Goal: Task Accomplishment & Management: Use online tool/utility

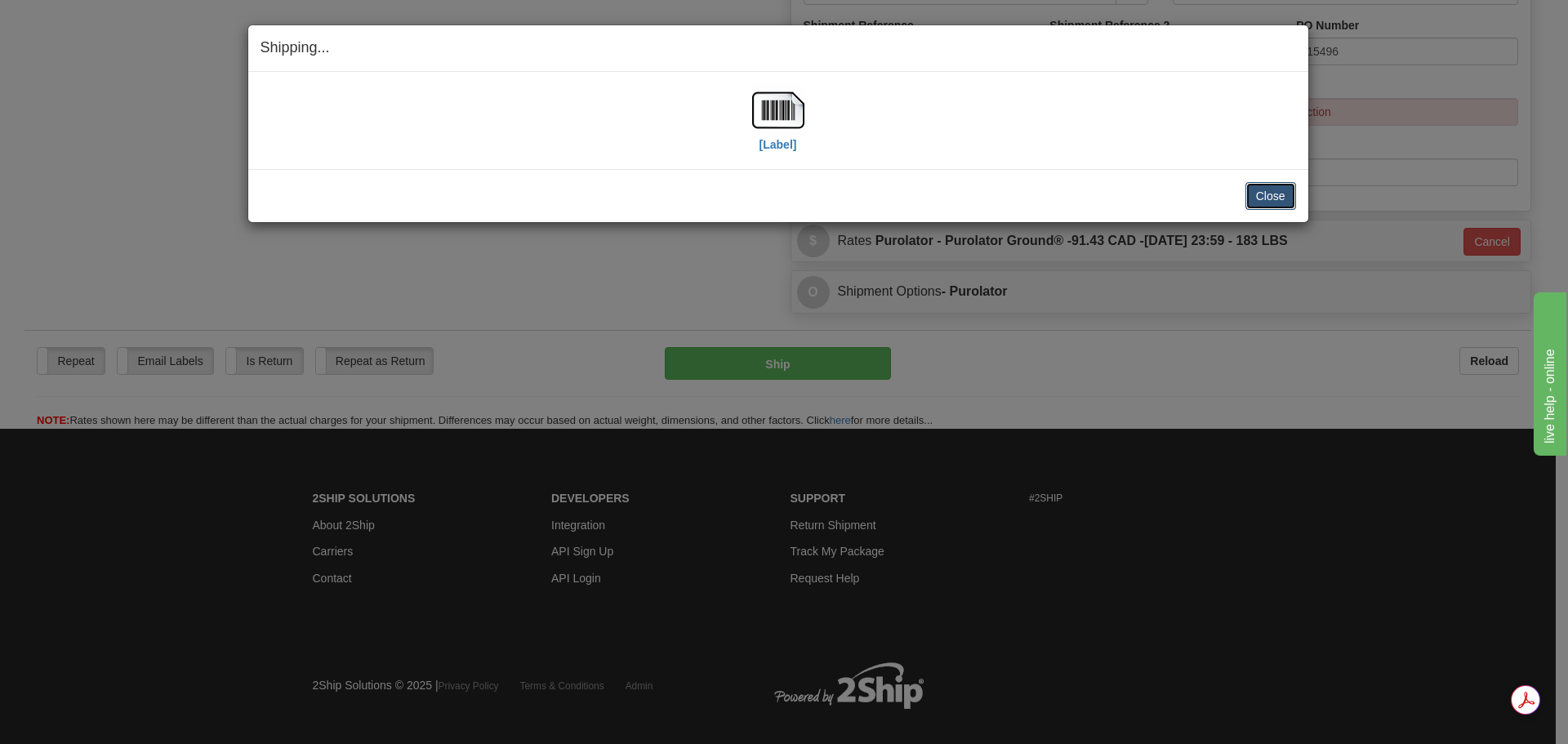
click at [1275, 209] on button "Close" at bounding box center [1271, 196] width 51 height 28
click at [1276, 199] on button "Close" at bounding box center [1271, 196] width 51 height 28
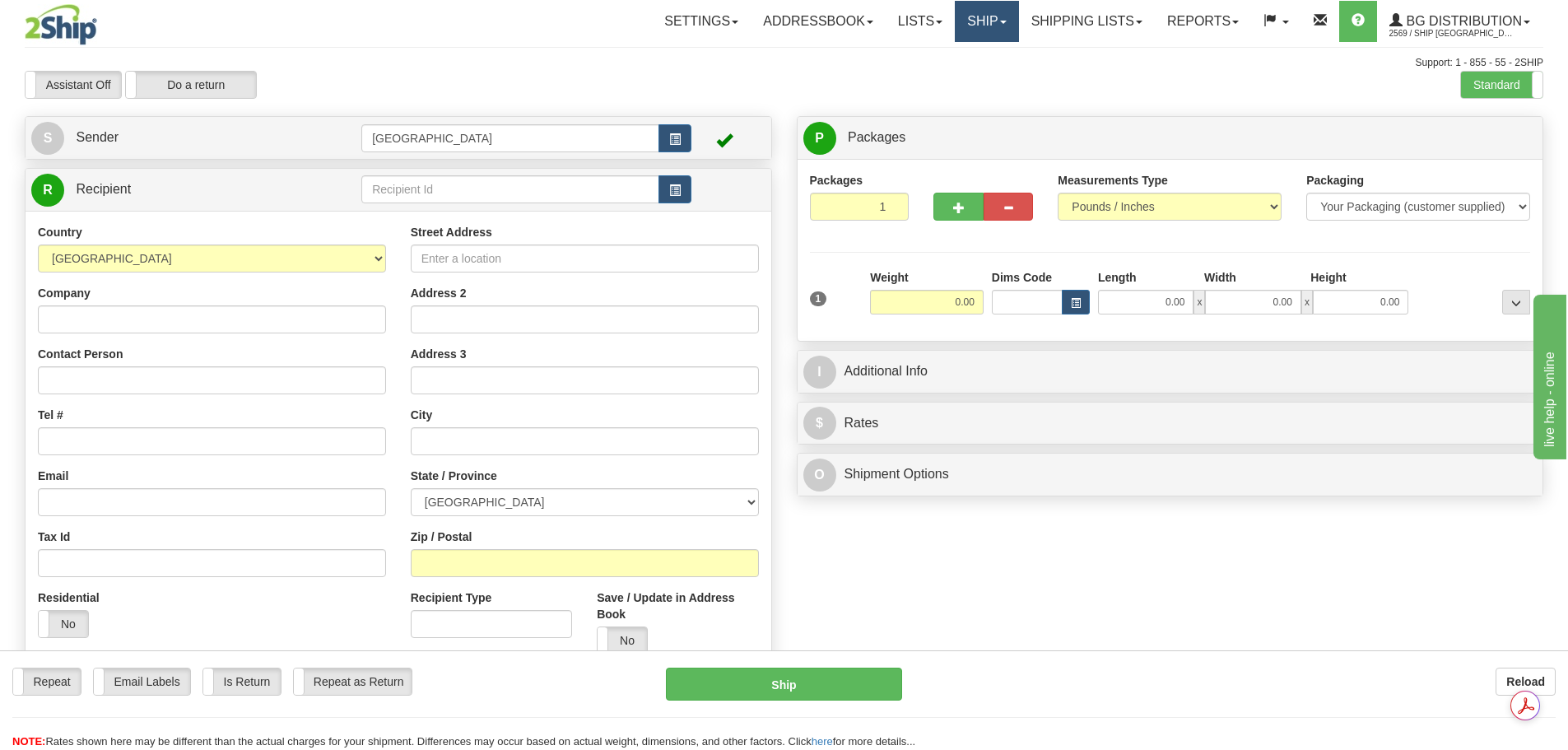
click at [1008, 23] on link "Ship" at bounding box center [987, 21] width 63 height 41
click at [1088, 26] on link "Shipping lists" at bounding box center [1087, 21] width 136 height 41
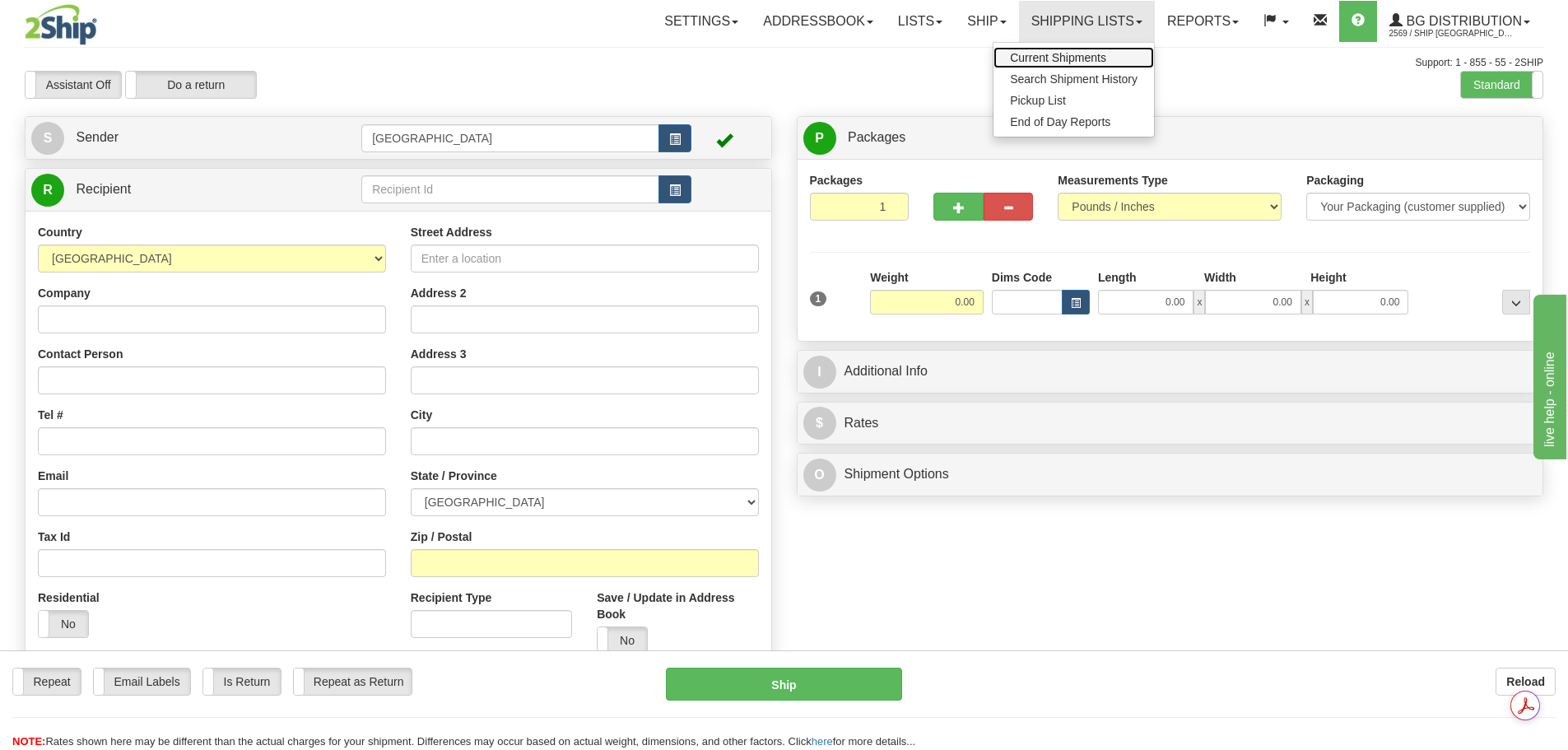
click at [1055, 53] on span "Current Shipments" at bounding box center [1058, 58] width 96 height 13
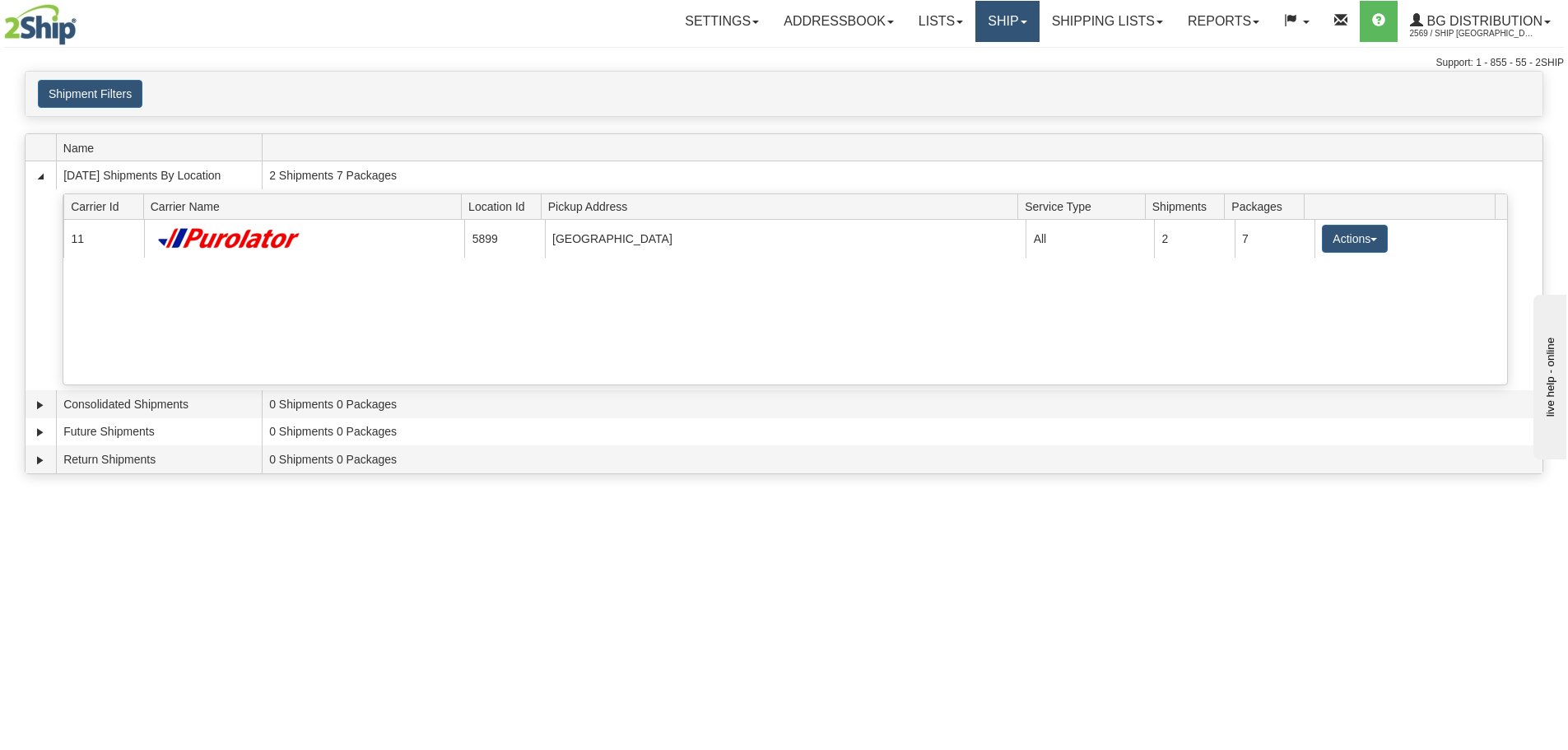
click at [999, 19] on link "Ship" at bounding box center [1007, 21] width 63 height 41
click at [982, 61] on link "Ship Screen" at bounding box center [974, 58] width 130 height 21
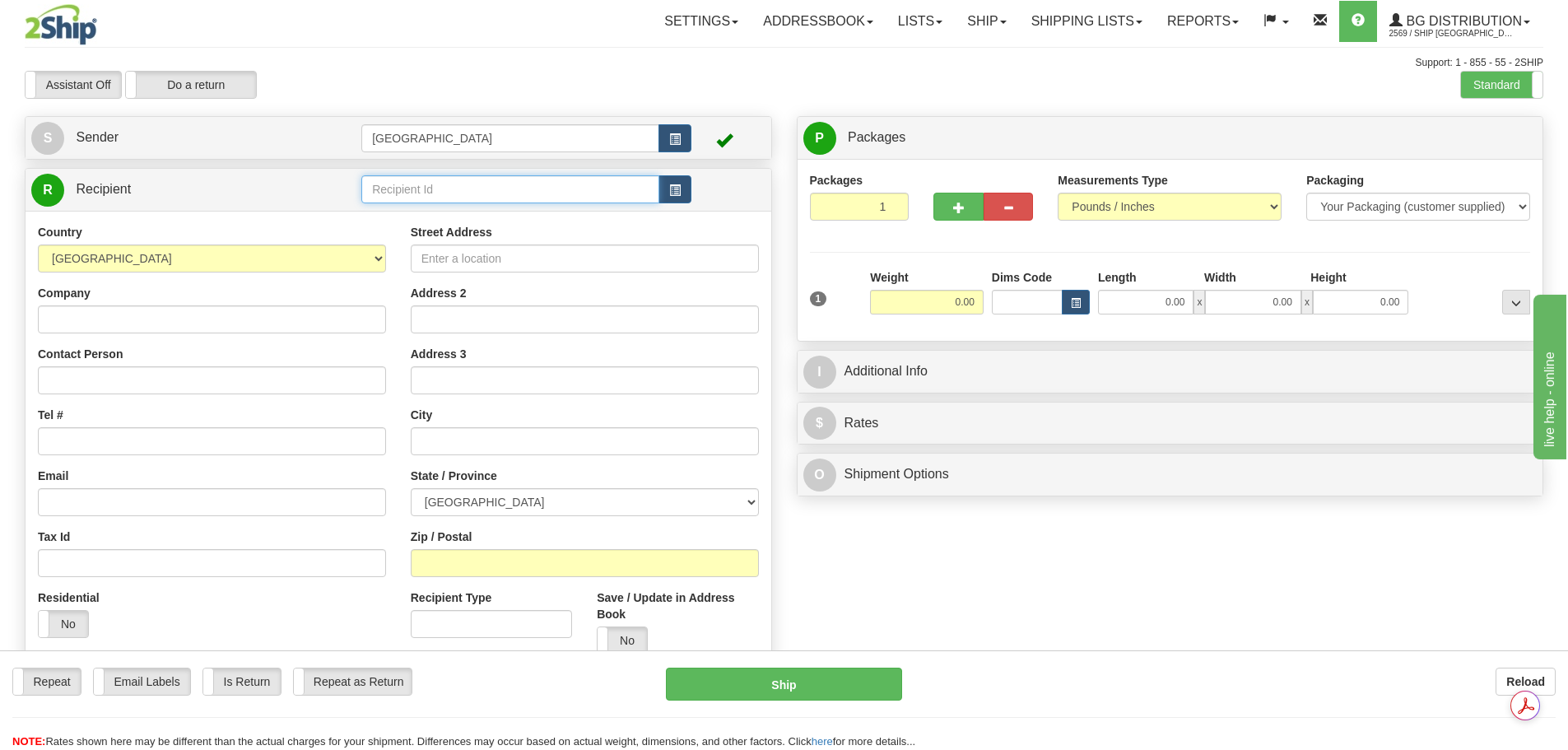
click at [384, 191] on input "text" at bounding box center [511, 189] width 298 height 28
click at [405, 218] on div "80144" at bounding box center [507, 215] width 282 height 18
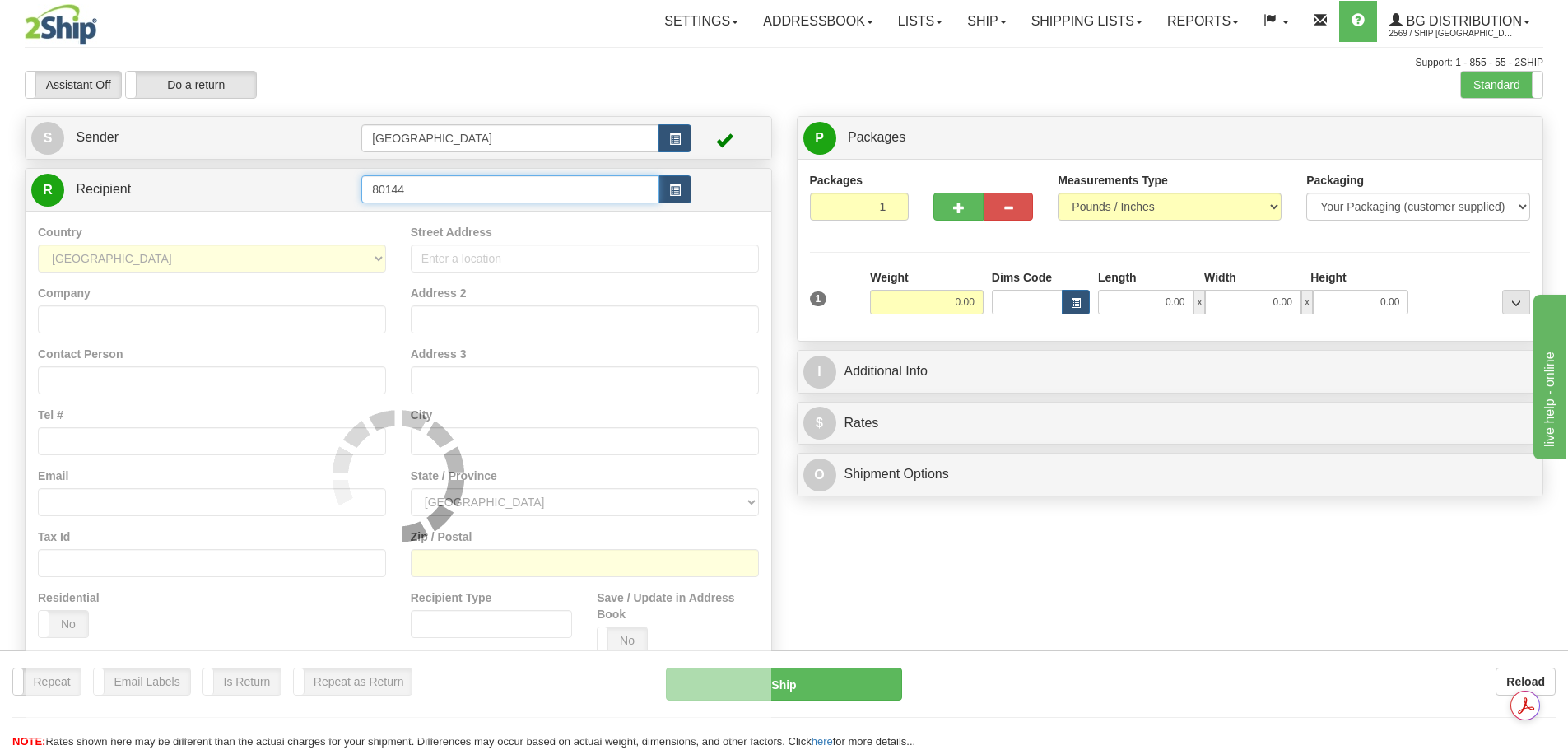
type input "80144"
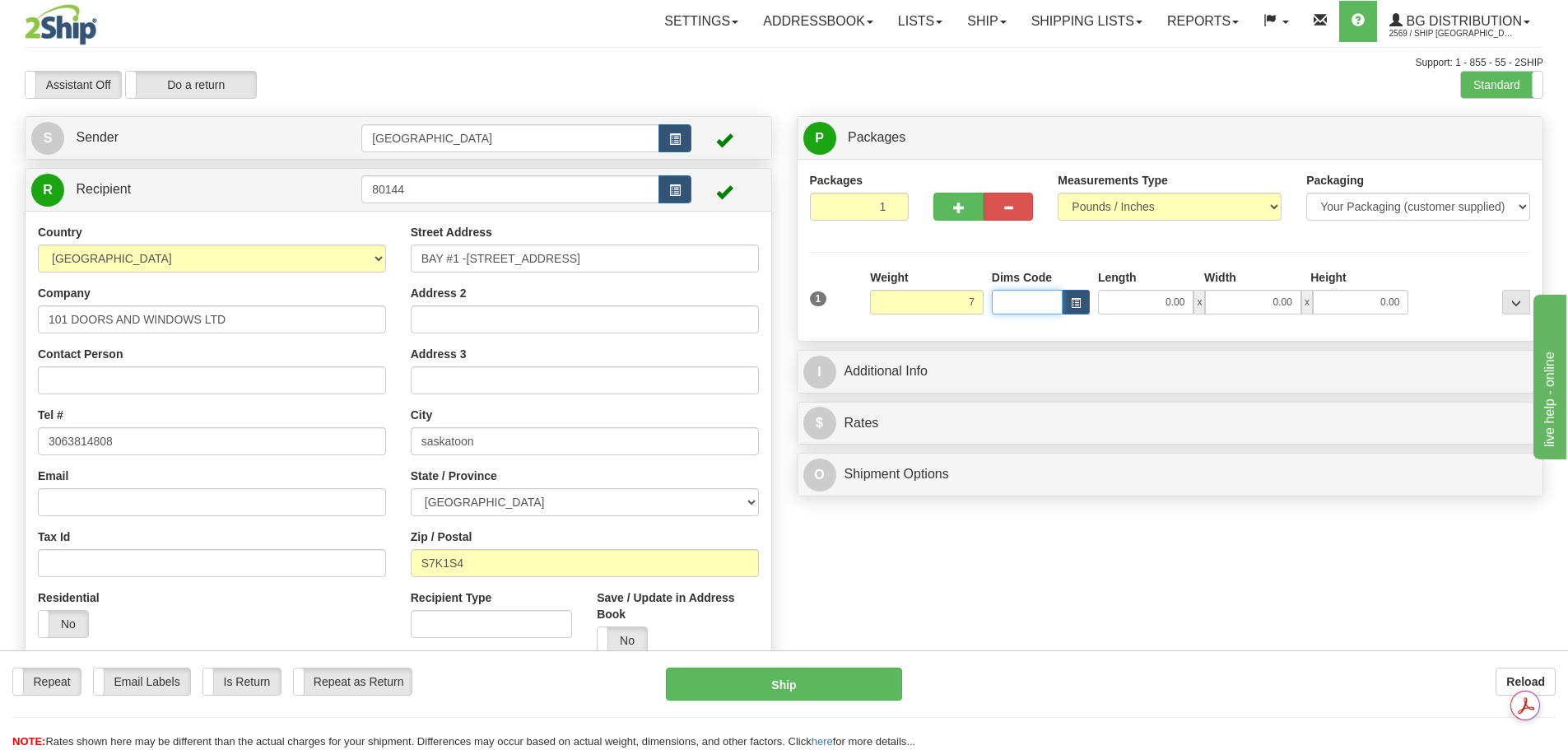
type input "7.00"
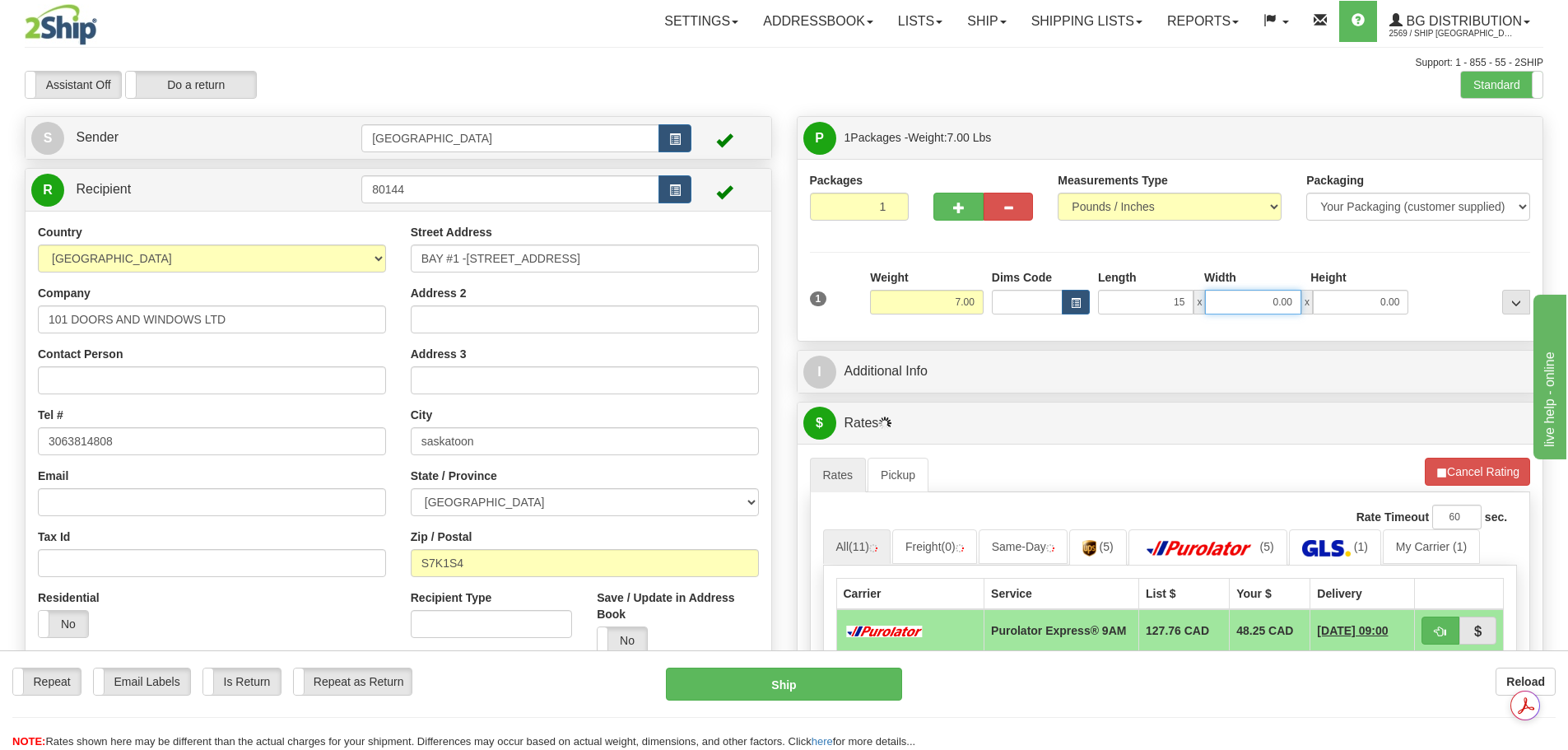
type input "15.00"
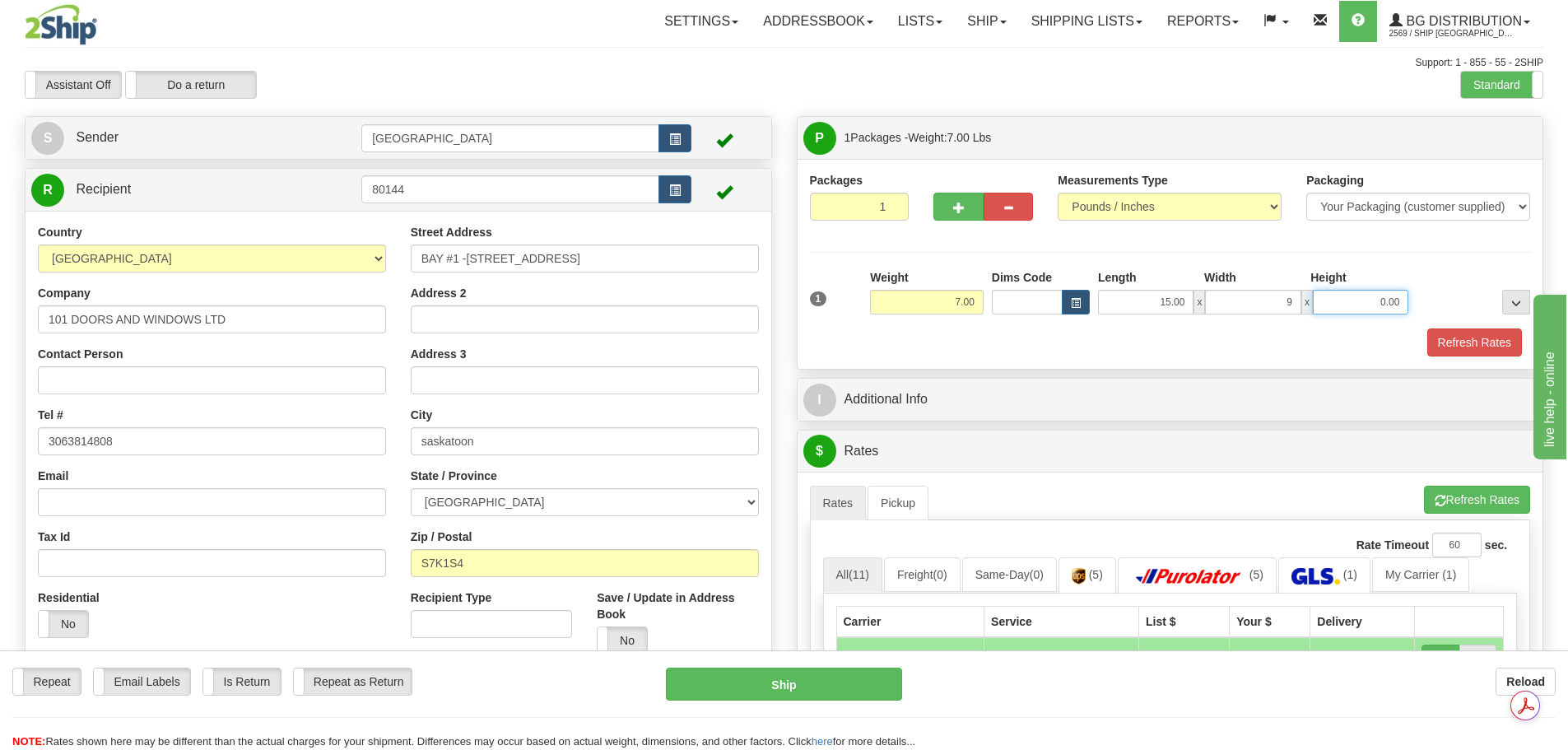
type input "9.00"
type input "11.00"
click at [1488, 352] on button "Refresh Rates" at bounding box center [1474, 342] width 95 height 28
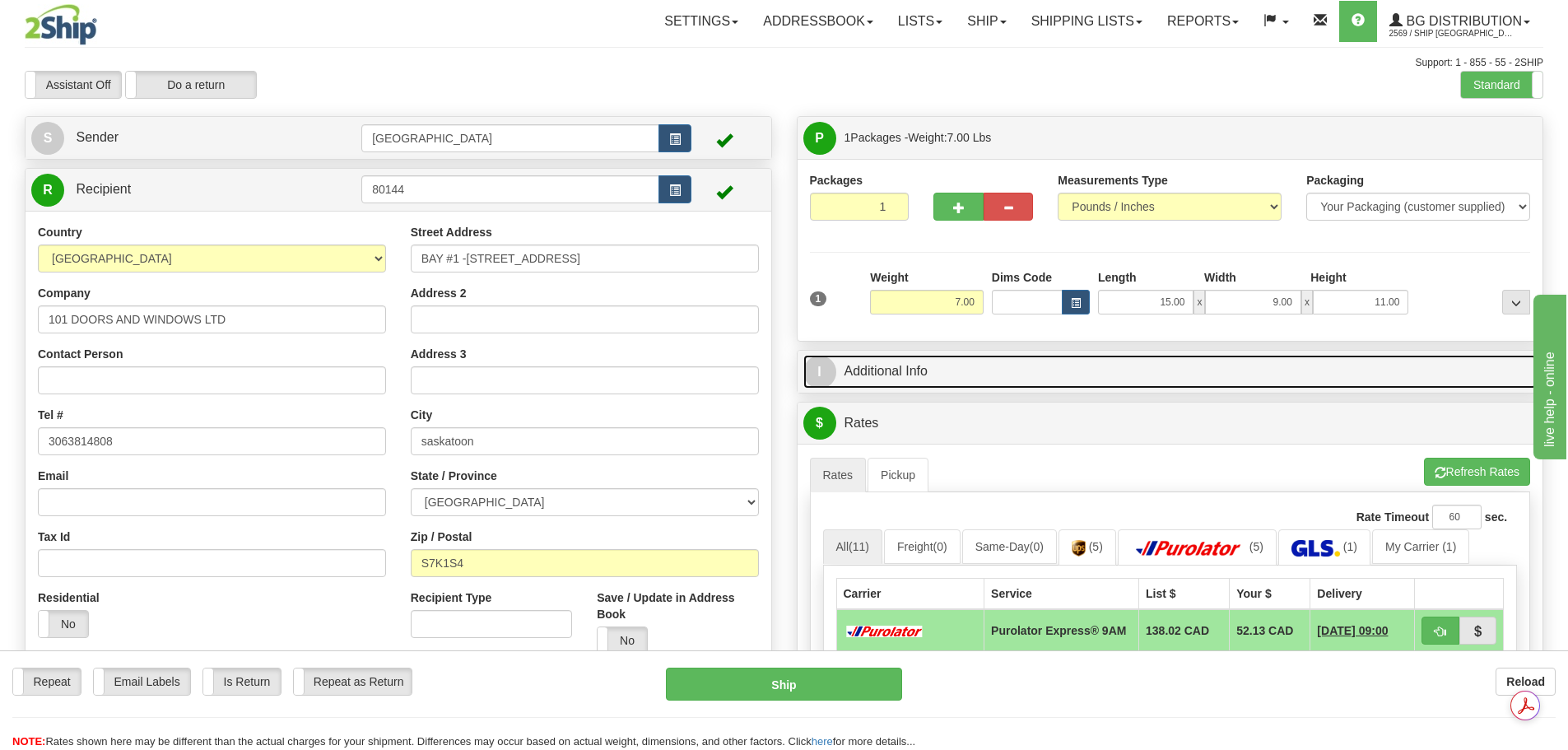
click at [1061, 375] on link "I Additional Info" at bounding box center [1171, 371] width 735 height 34
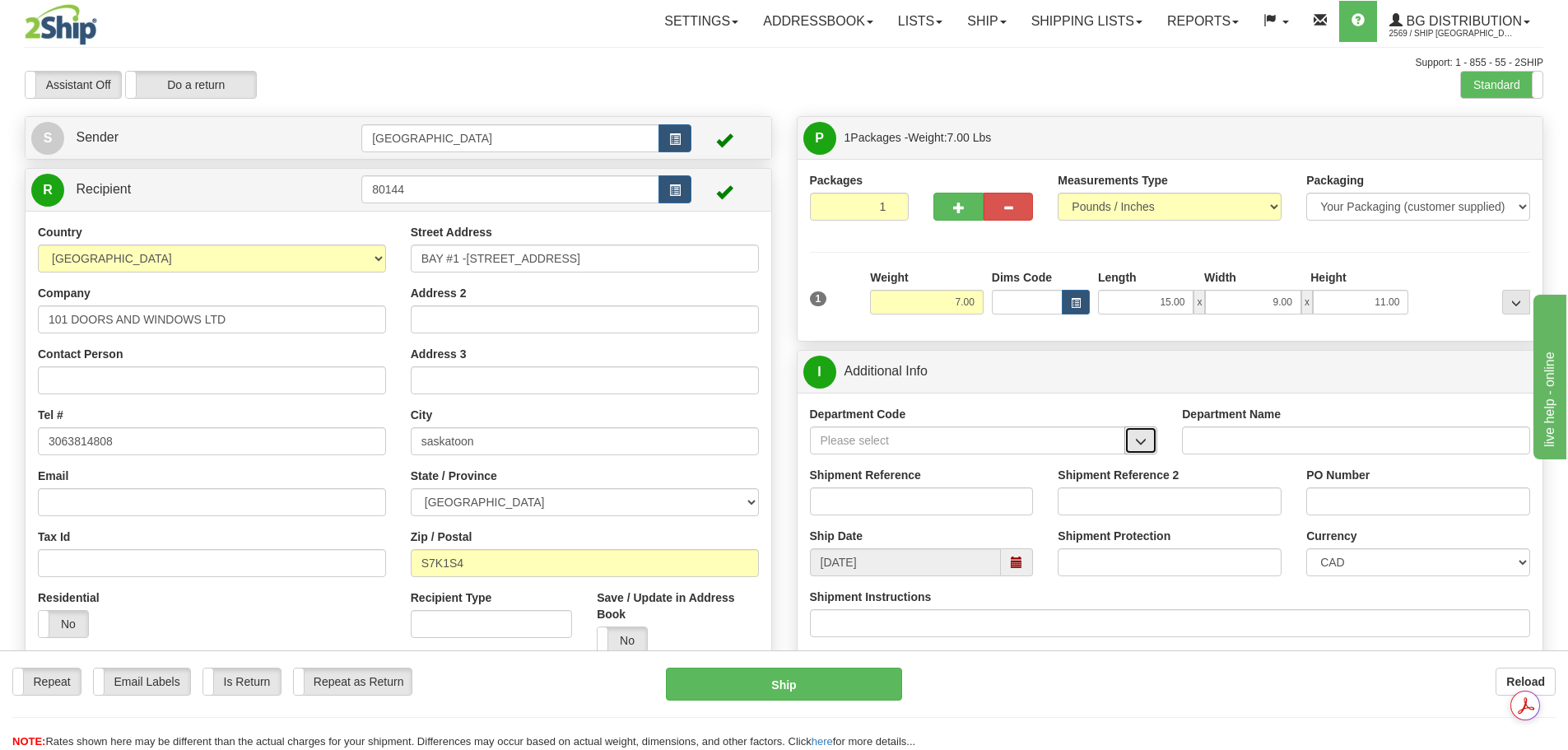
click at [1152, 438] on button "button" at bounding box center [1141, 440] width 33 height 28
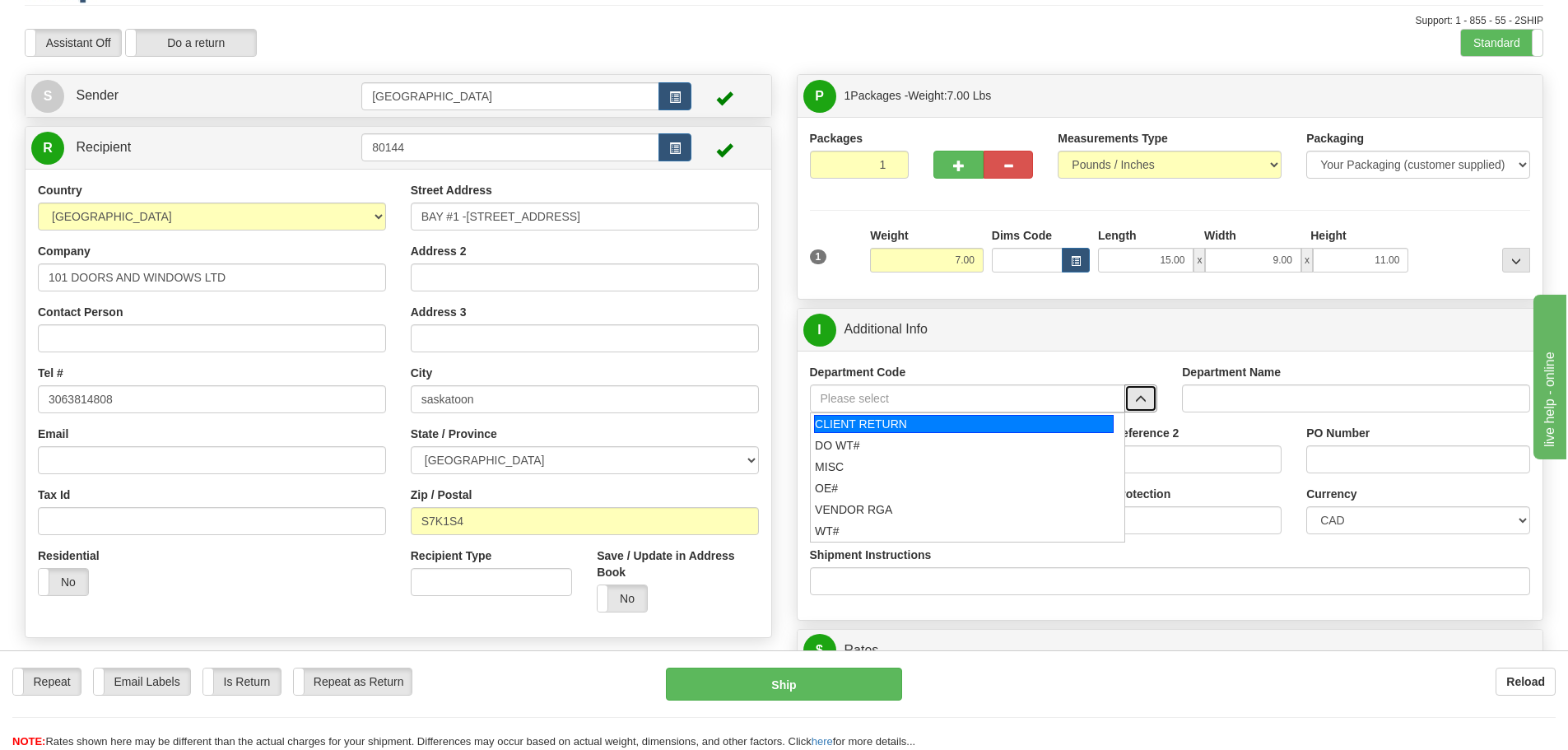
scroll to position [82, 0]
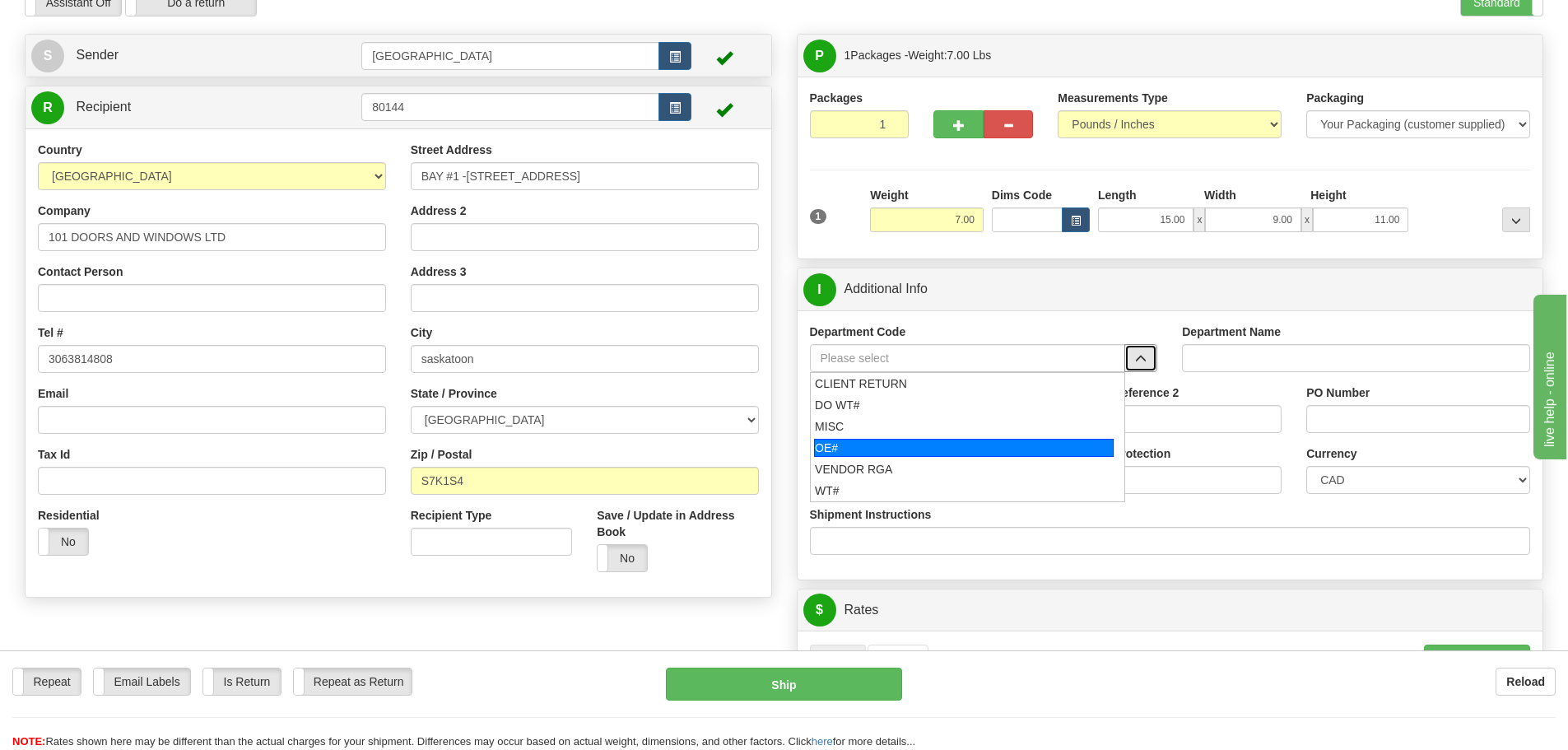
click at [987, 447] on div "OE#" at bounding box center [964, 448] width 300 height 18
type input "OE#"
type input "ORDERS"
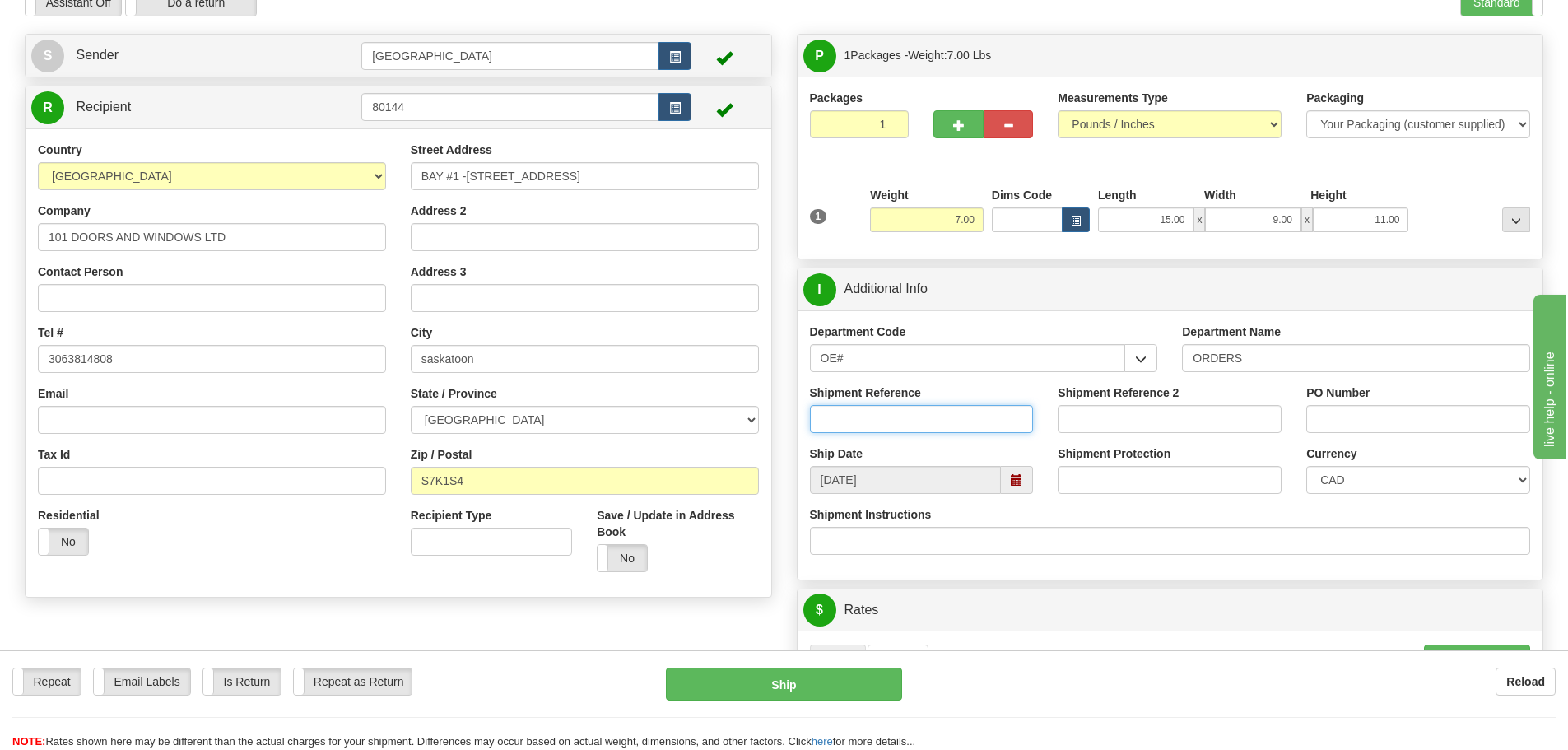
click at [912, 427] on input "Shipment Reference" at bounding box center [922, 419] width 224 height 28
type input "90039525-00"
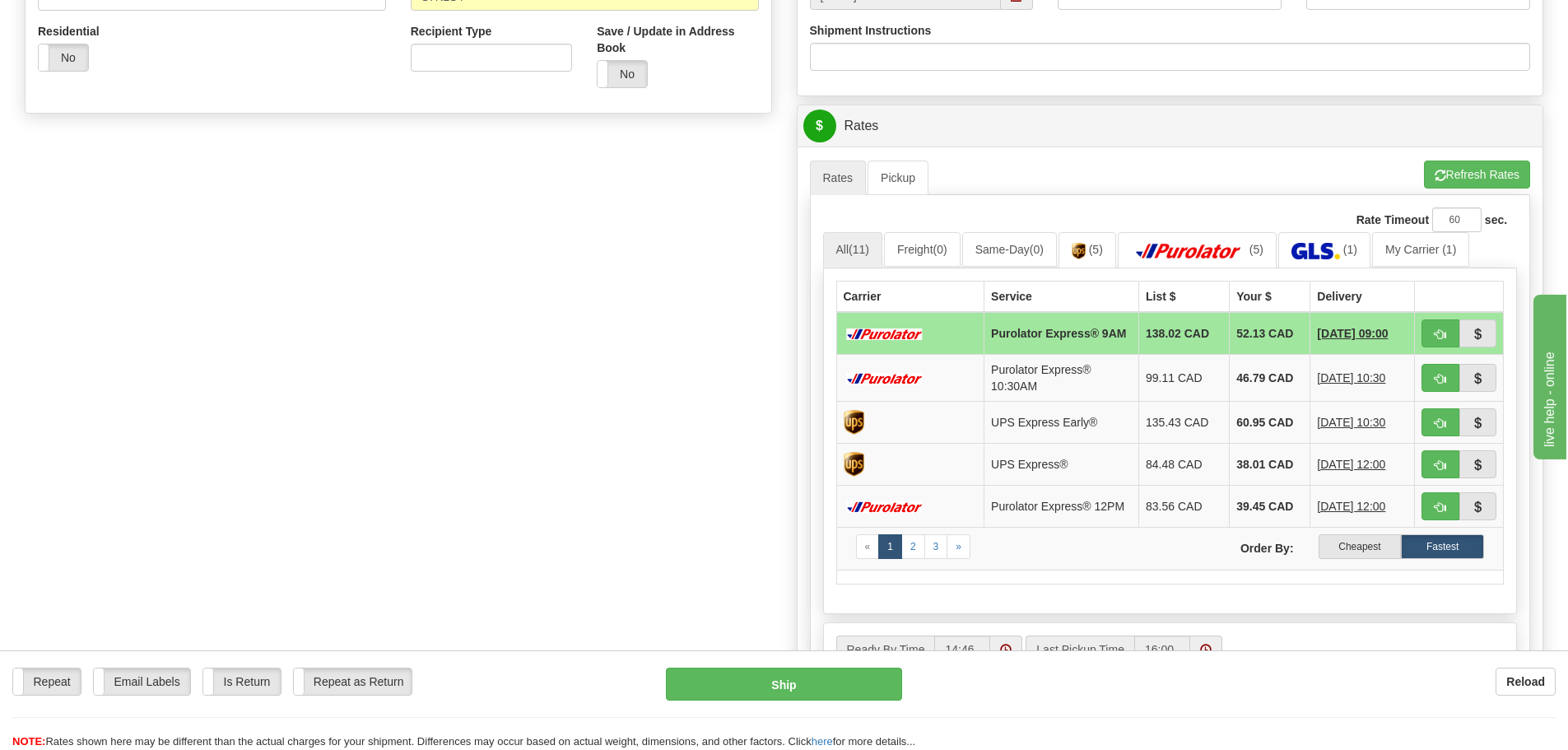
scroll to position [659, 0]
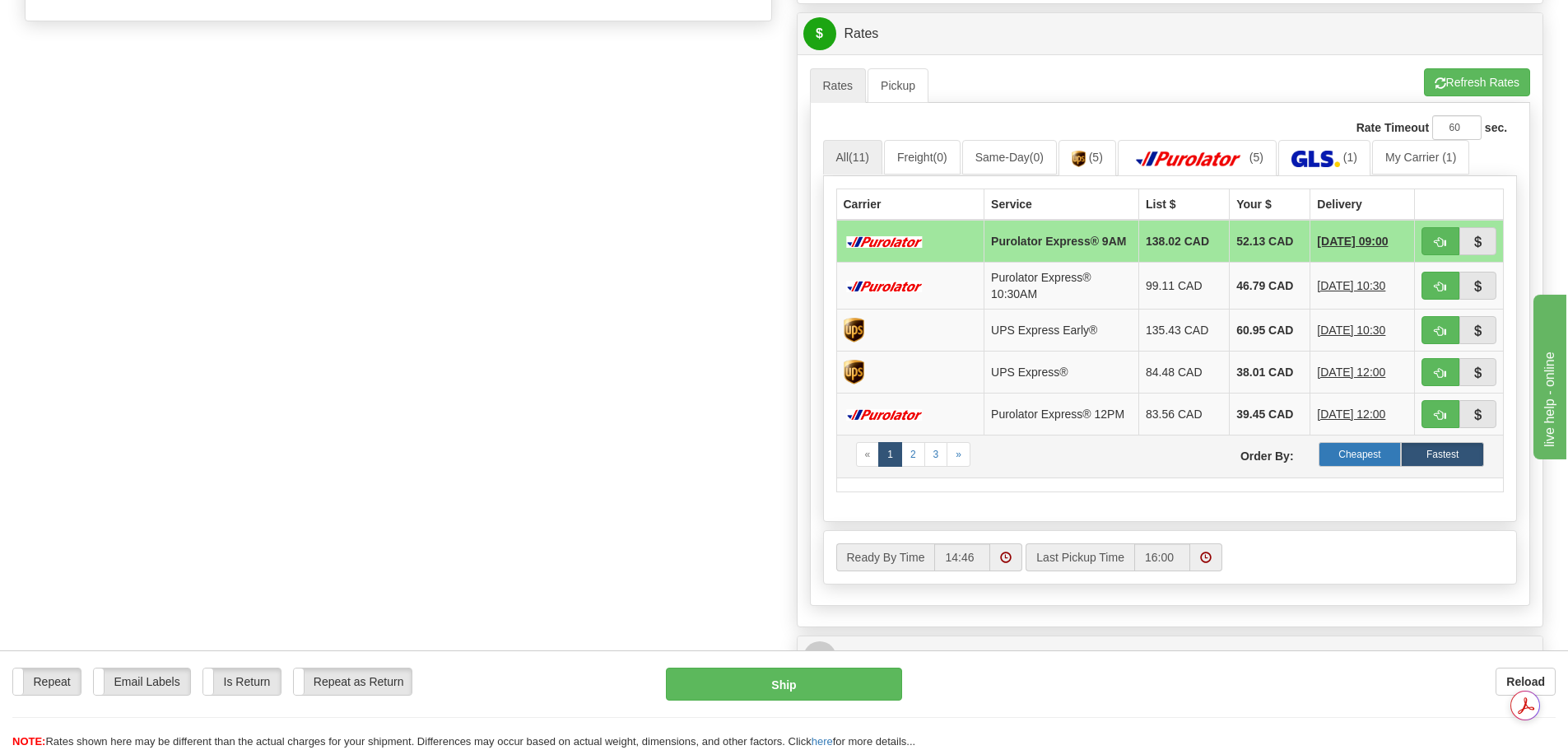
type input "12830"
click at [1337, 456] on label "Cheapest" at bounding box center [1360, 454] width 83 height 25
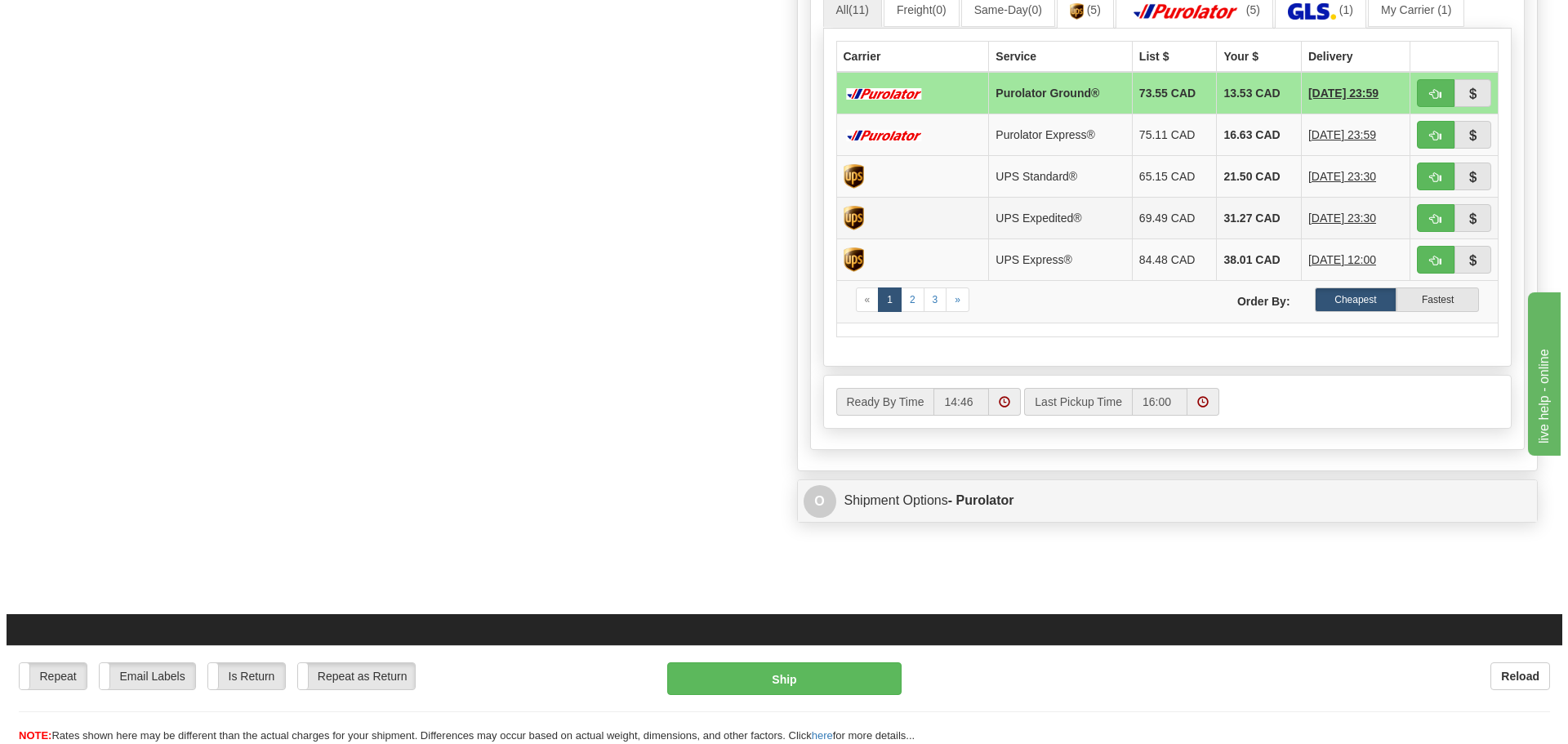
scroll to position [817, 0]
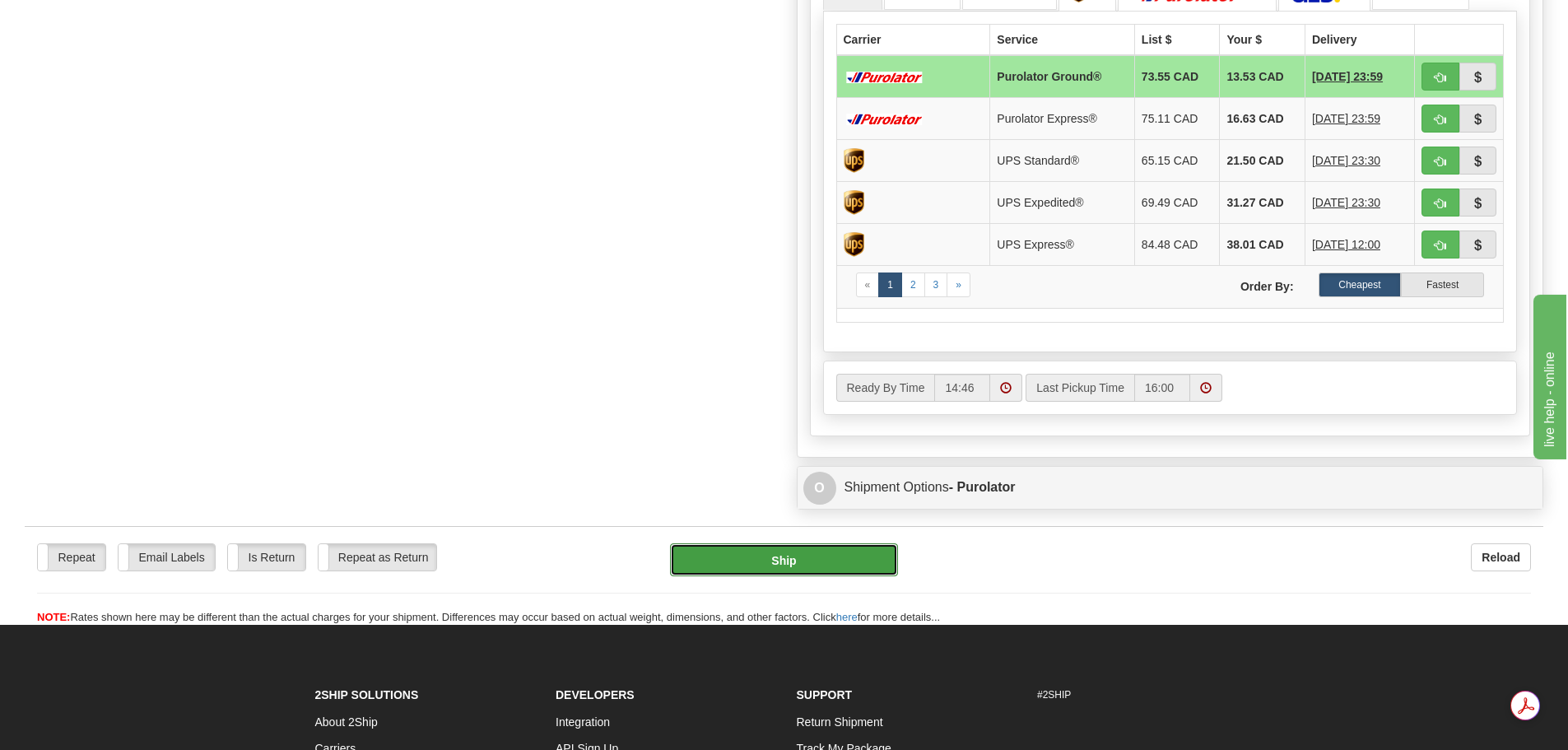
click at [792, 550] on button "Ship" at bounding box center [784, 560] width 228 height 33
type input "260"
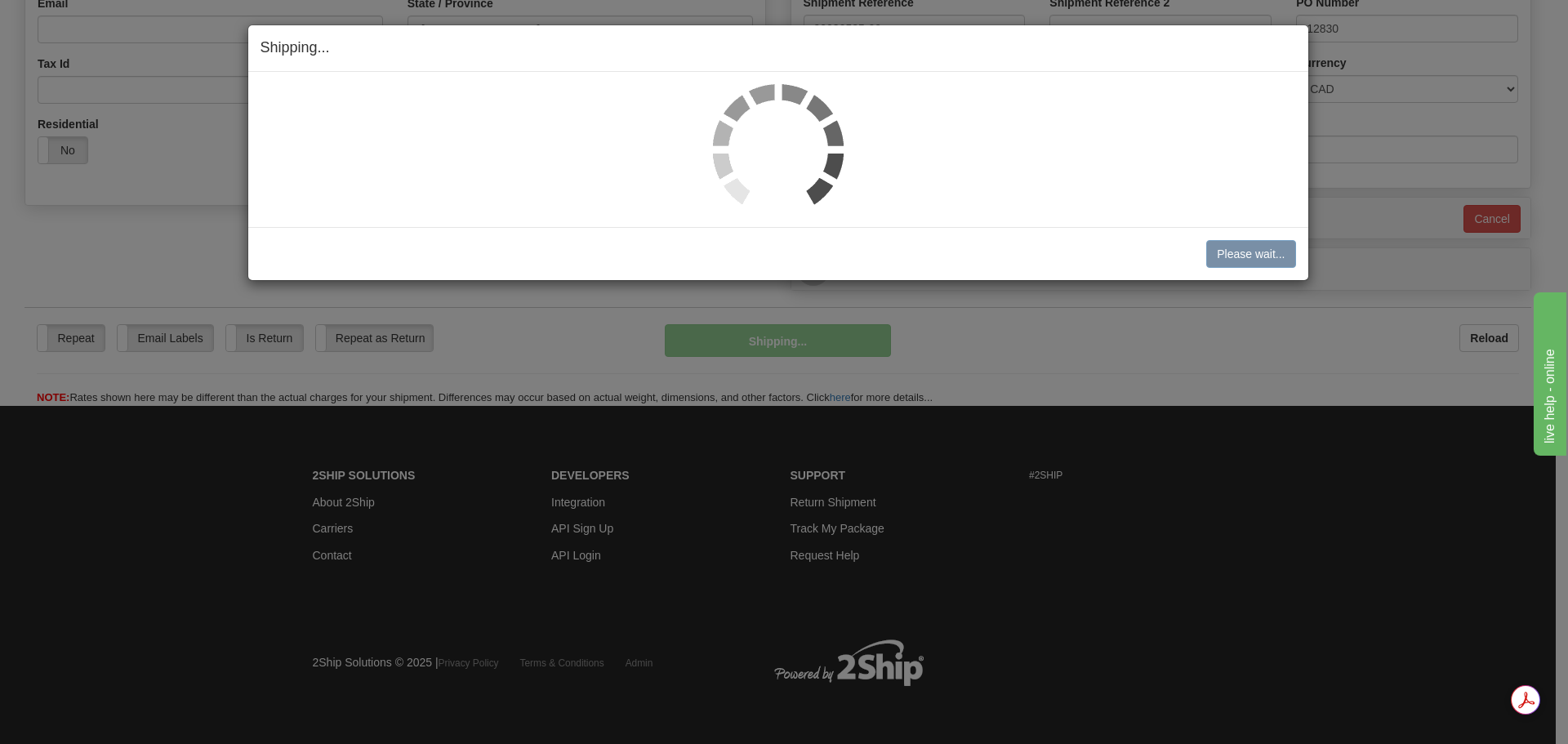
scroll to position [470, 0]
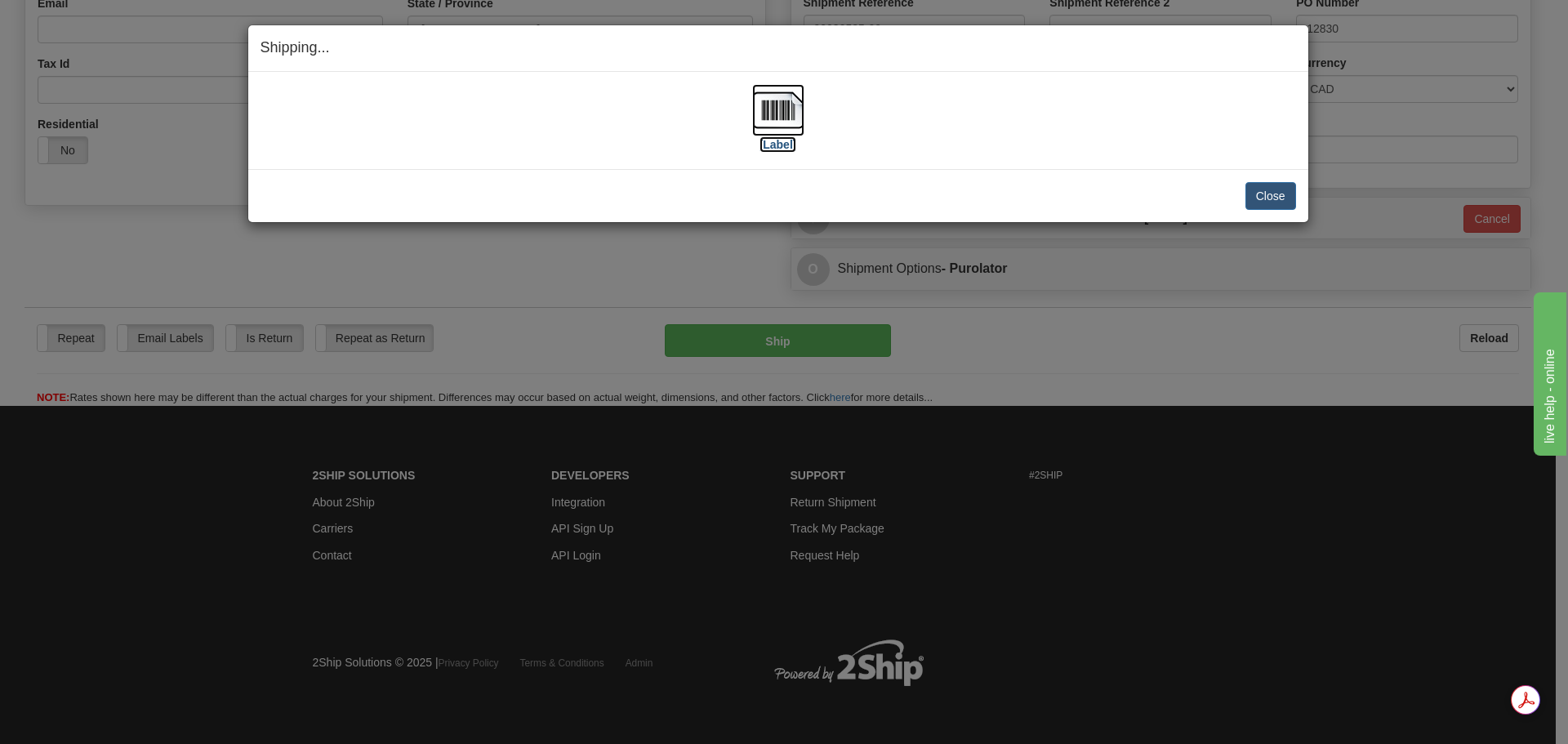
click at [787, 109] on img at bounding box center [779, 110] width 52 height 52
